Goal: Task Accomplishment & Management: Complete application form

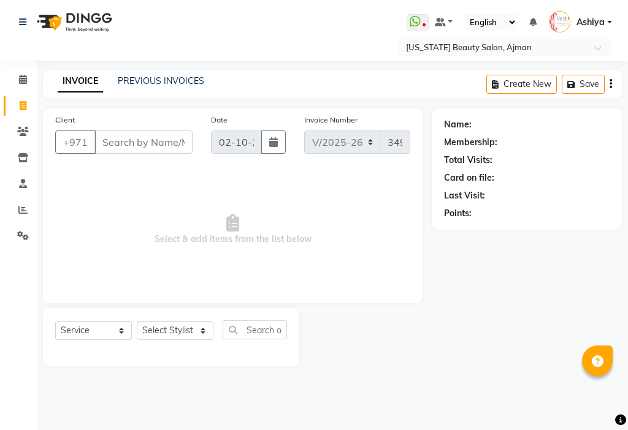
select select "637"
select select "service"
type input "554344771"
click at [172, 139] on span "Add Client" at bounding box center [161, 142] width 48 height 12
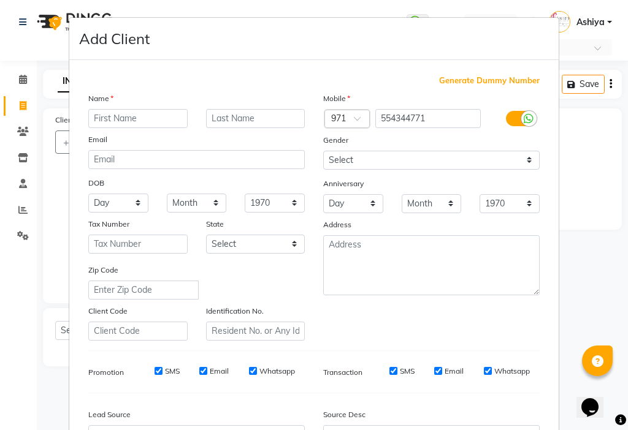
click at [134, 118] on input "text" at bounding box center [137, 118] width 99 height 19
type input "[PERSON_NAME]"
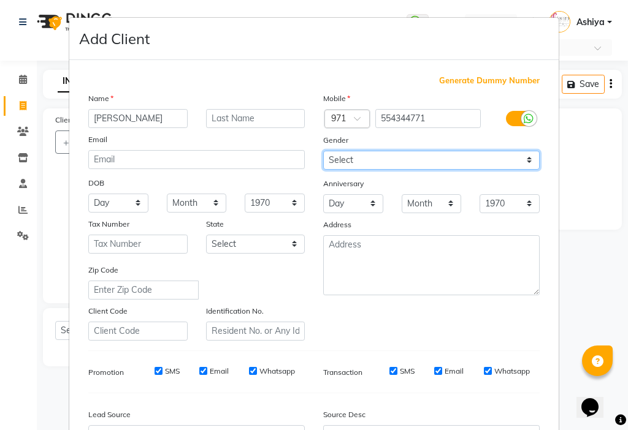
click at [360, 160] on select "Select [DEMOGRAPHIC_DATA] [DEMOGRAPHIC_DATA] Other Prefer Not To Say" at bounding box center [431, 160] width 216 height 19
select select "[DEMOGRAPHIC_DATA]"
click at [323, 151] on select "Select [DEMOGRAPHIC_DATA] [DEMOGRAPHIC_DATA] Other Prefer Not To Say" at bounding box center [431, 160] width 216 height 19
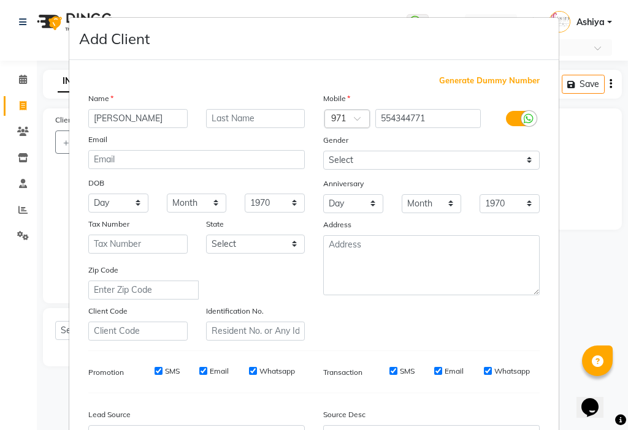
click at [165, 369] on label "SMS" at bounding box center [172, 371] width 15 height 11
click at [162, 369] on input "SMS" at bounding box center [159, 371] width 8 height 8
checkbox input "false"
click at [210, 367] on label "Email" at bounding box center [219, 371] width 19 height 11
click at [207, 367] on input "Email" at bounding box center [203, 371] width 8 height 8
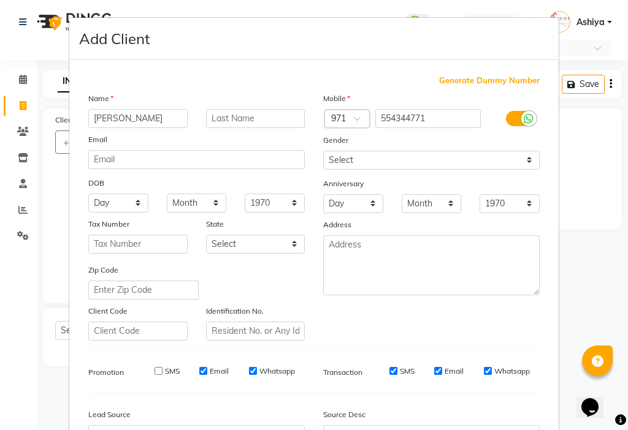
checkbox input "false"
click at [400, 367] on label "SMS" at bounding box center [407, 371] width 15 height 11
click at [397, 367] on input "SMS" at bounding box center [393, 371] width 8 height 8
checkbox input "false"
click at [434, 371] on input "Email" at bounding box center [438, 371] width 8 height 8
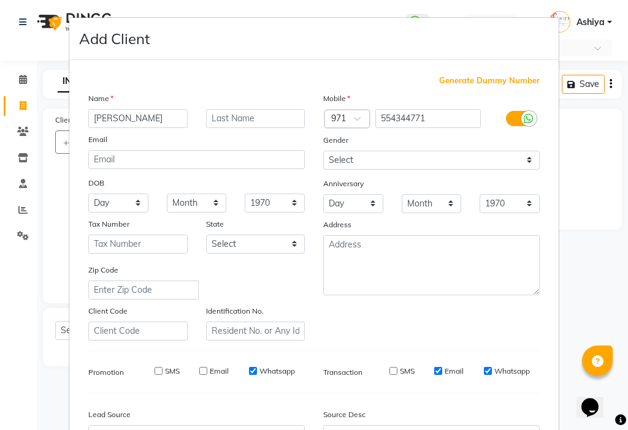
checkbox input "false"
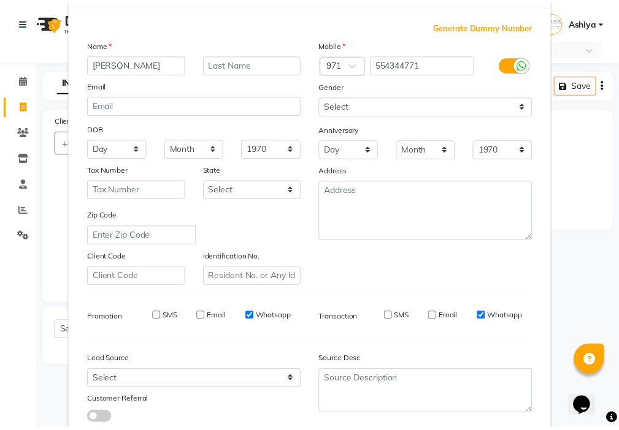
scroll to position [136, 0]
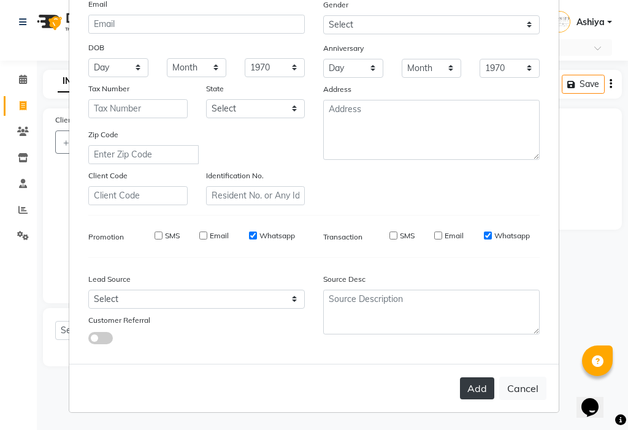
click at [467, 389] on button "Add" at bounding box center [477, 389] width 34 height 22
select select
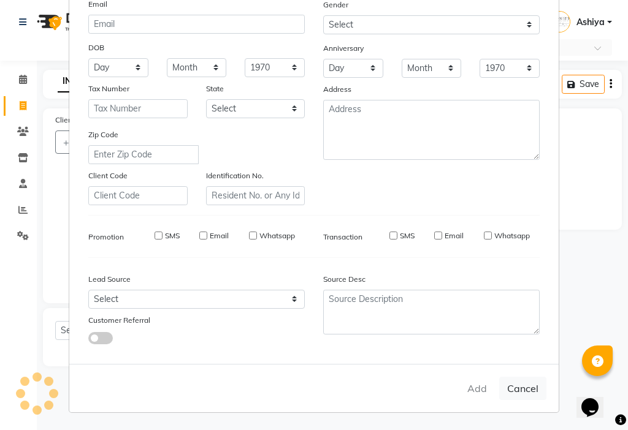
select select
checkbox input "false"
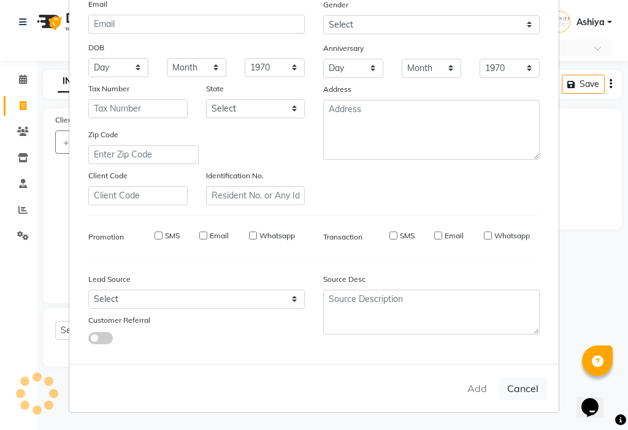
checkbox input "false"
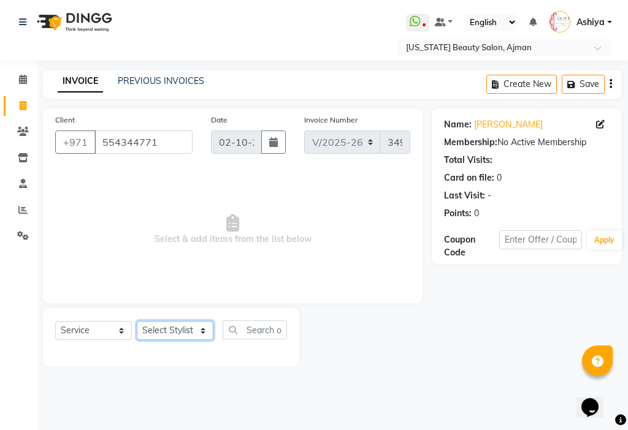
click at [180, 336] on select "Select Stylist [PERSON_NAME] [PERSON_NAME] Ashiya Cashier [PERSON_NAME] [PERSON…" at bounding box center [175, 330] width 77 height 19
select select "89320"
click at [137, 321] on select "Select Stylist [PERSON_NAME] [PERSON_NAME] Ashiya Cashier [PERSON_NAME] [PERSON…" at bounding box center [175, 330] width 77 height 19
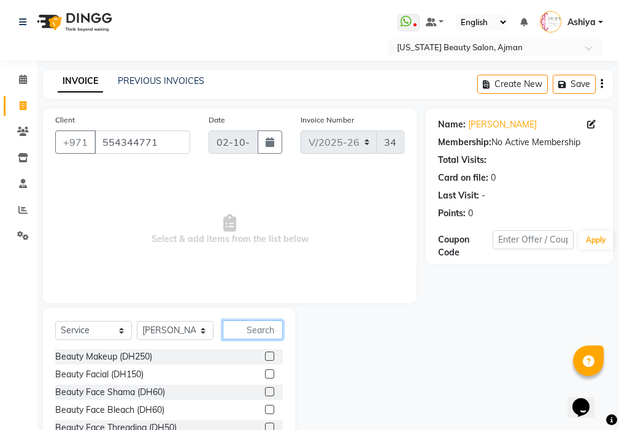
click at [261, 331] on input "text" at bounding box center [253, 330] width 60 height 19
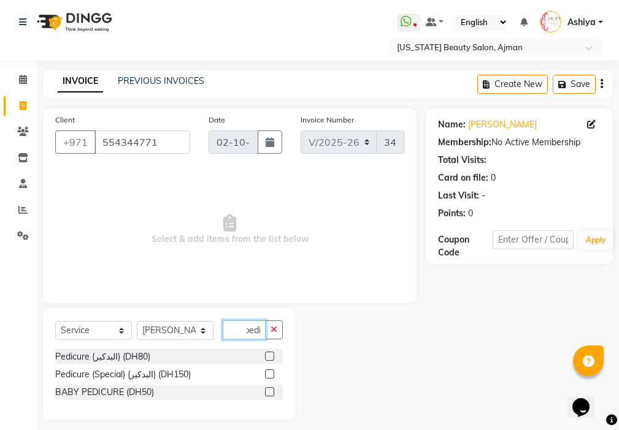
type input "pedi"
click at [272, 354] on label at bounding box center [269, 356] width 9 height 9
click at [272, 354] on input "checkbox" at bounding box center [269, 357] width 8 height 8
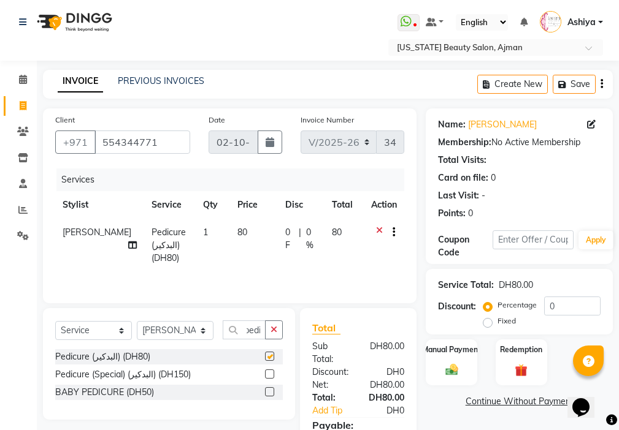
scroll to position [0, 0]
checkbox input "false"
click at [451, 364] on img at bounding box center [451, 370] width 21 height 15
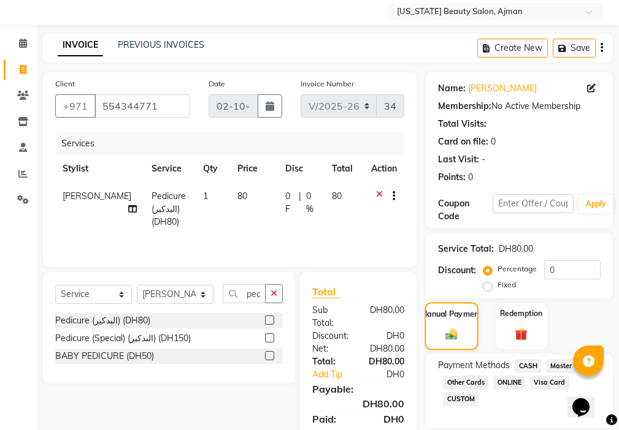
scroll to position [91, 0]
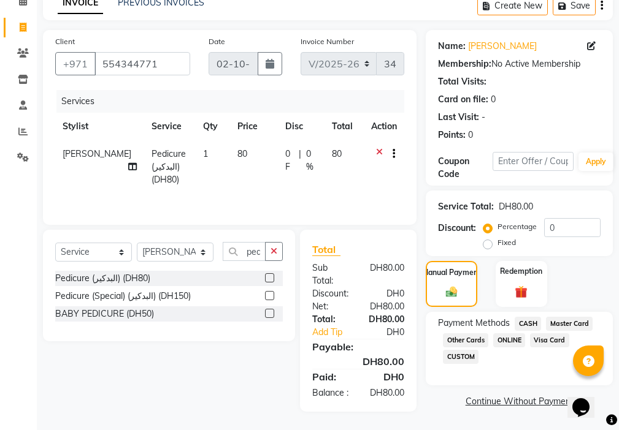
click at [548, 334] on span "Visa Card" at bounding box center [549, 341] width 39 height 14
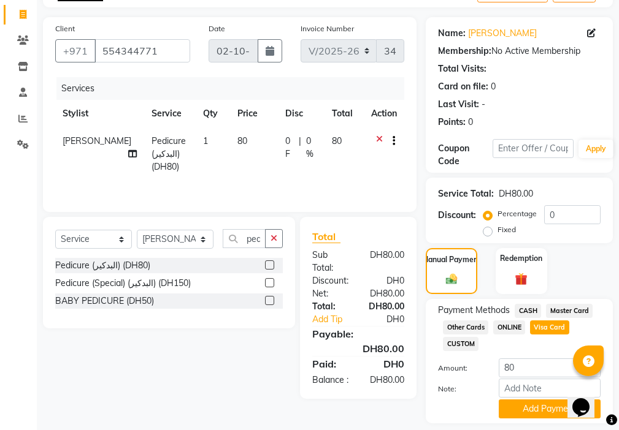
click at [533, 311] on span "CASH" at bounding box center [527, 311] width 26 height 14
click at [529, 412] on button "Add Payment" at bounding box center [550, 409] width 102 height 19
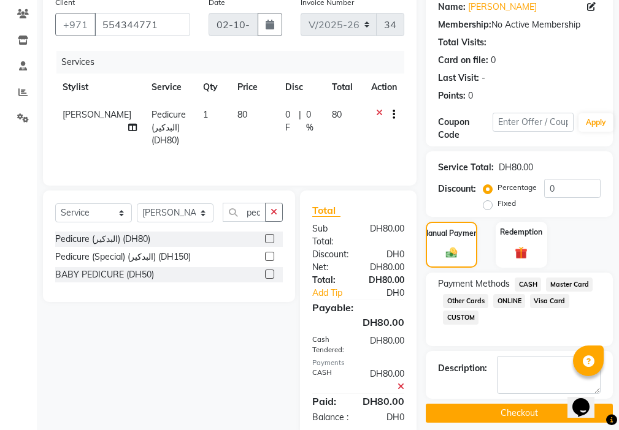
scroll to position [155, 0]
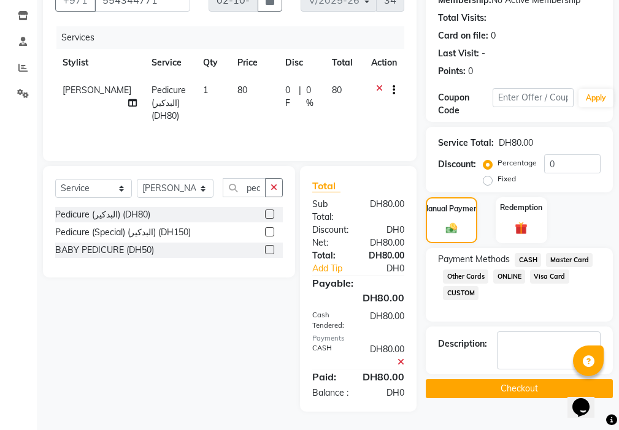
click at [523, 383] on button "Checkout" at bounding box center [519, 389] width 187 height 19
